Goal: Transaction & Acquisition: Purchase product/service

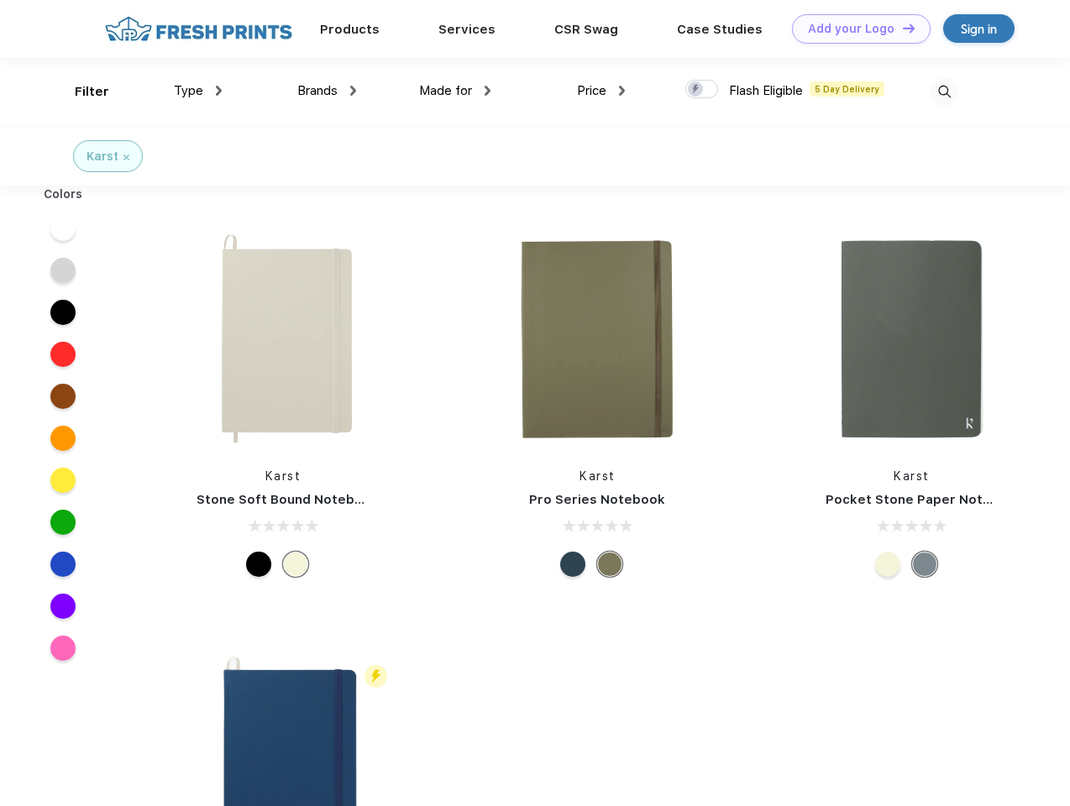
click at [855, 29] on link "Add your Logo Design Tool" at bounding box center [861, 28] width 139 height 29
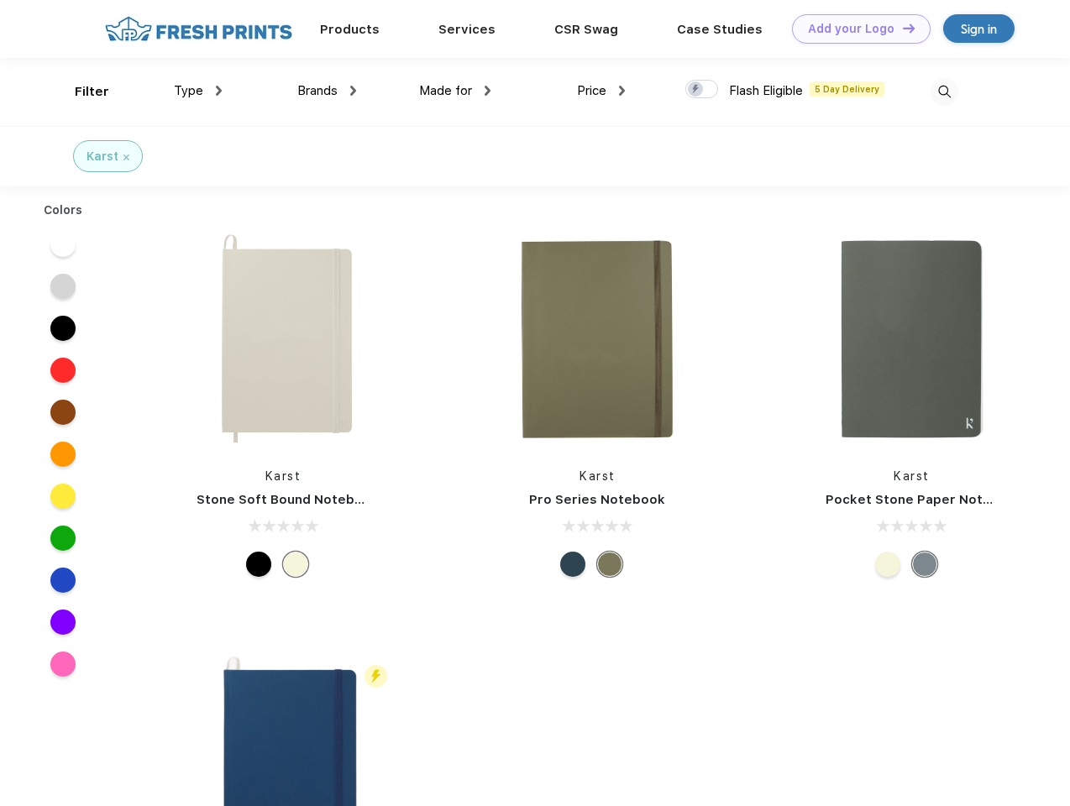
click at [0, 0] on div "Design Tool" at bounding box center [0, 0] width 0 height 0
click at [901, 28] on link "Add your Logo Design Tool" at bounding box center [861, 28] width 139 height 29
click at [81, 92] on div "Filter" at bounding box center [92, 91] width 34 height 19
click at [198, 91] on span "Type" at bounding box center [188, 90] width 29 height 15
click at [327, 91] on span "Brands" at bounding box center [317, 90] width 40 height 15
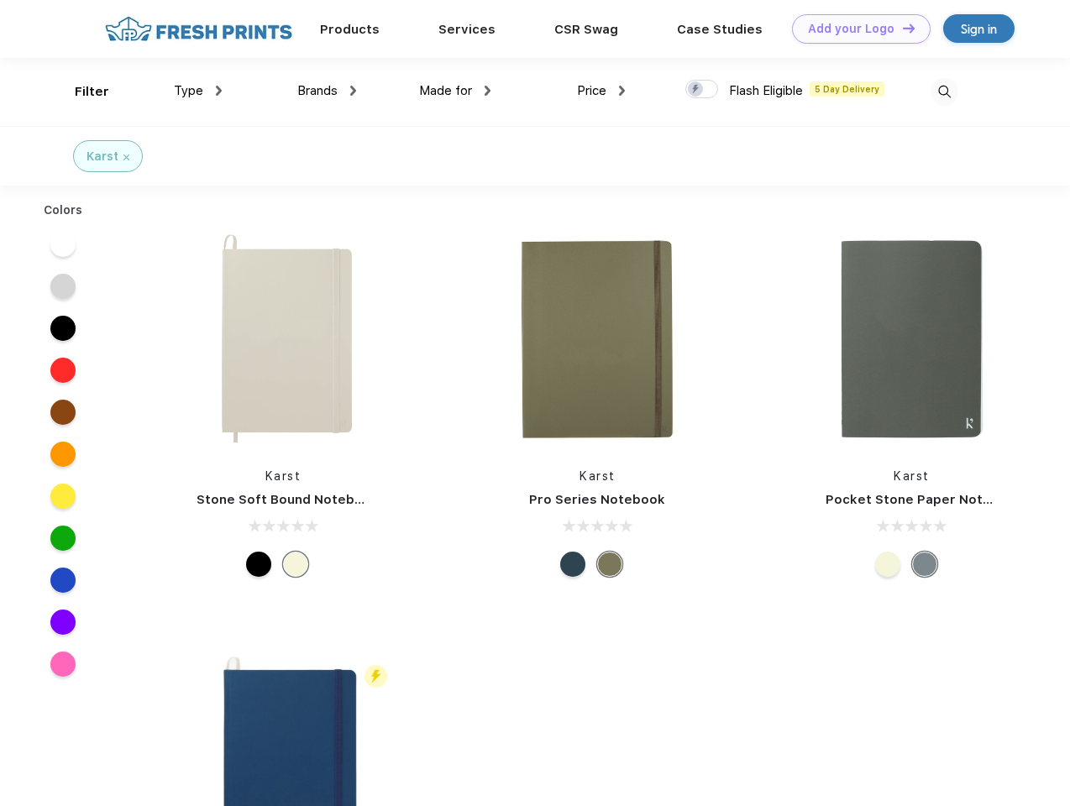
click at [455, 91] on span "Made for" at bounding box center [445, 90] width 53 height 15
click at [601, 91] on span "Price" at bounding box center [591, 90] width 29 height 15
click at [702, 90] on div at bounding box center [701, 89] width 33 height 18
click at [696, 90] on input "checkbox" at bounding box center [690, 84] width 11 height 11
click at [944, 92] on img at bounding box center [945, 92] width 28 height 28
